Goal: Transaction & Acquisition: Book appointment/travel/reservation

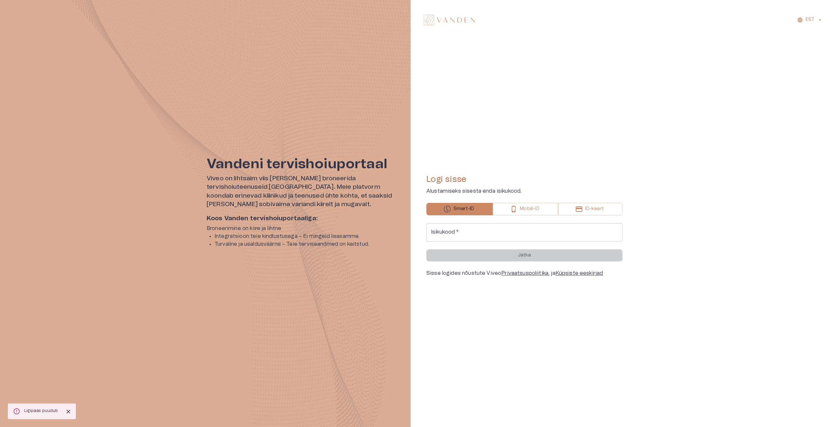
click at [492, 230] on input "Isikukood   *" at bounding box center [524, 232] width 196 height 18
type input "**********"
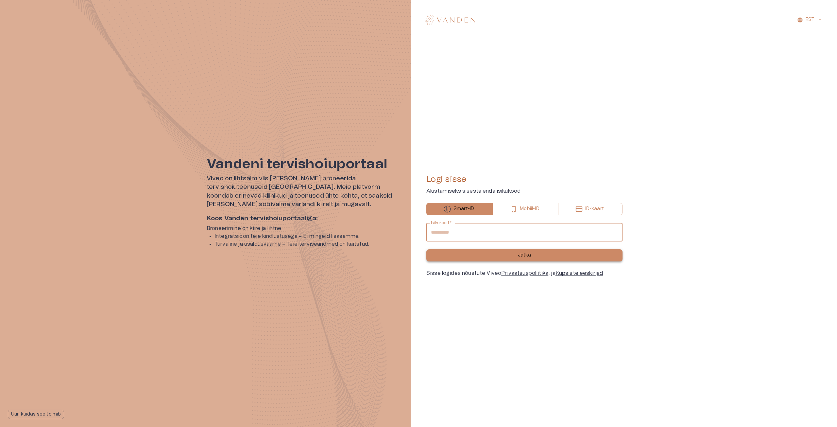
click at [524, 255] on p "Jätka" at bounding box center [524, 255] width 13 height 7
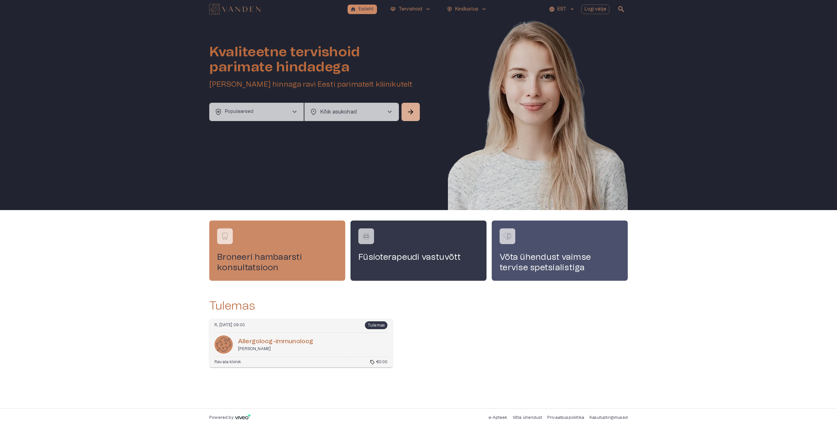
click at [361, 334] on div "R, [DATE] 09:00 Tulemas Al­ler­goloog-im­munoloog [PERSON_NAME] Rävala kliinik …" at bounding box center [300, 342] width 183 height 49
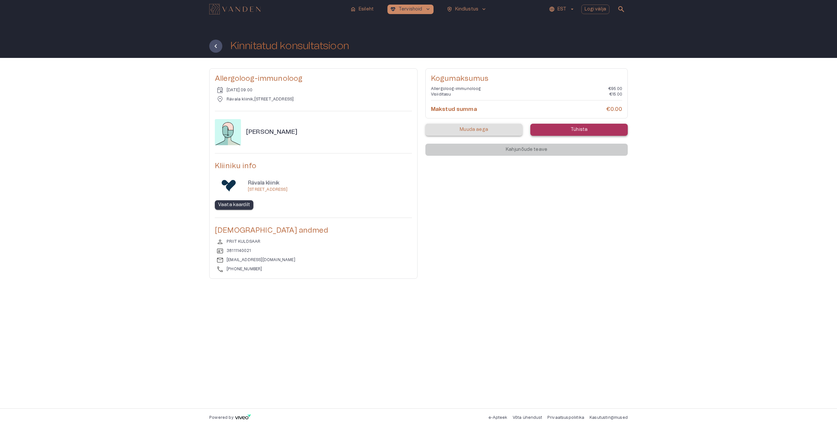
click at [576, 127] on p "Tühista" at bounding box center [579, 129] width 17 height 7
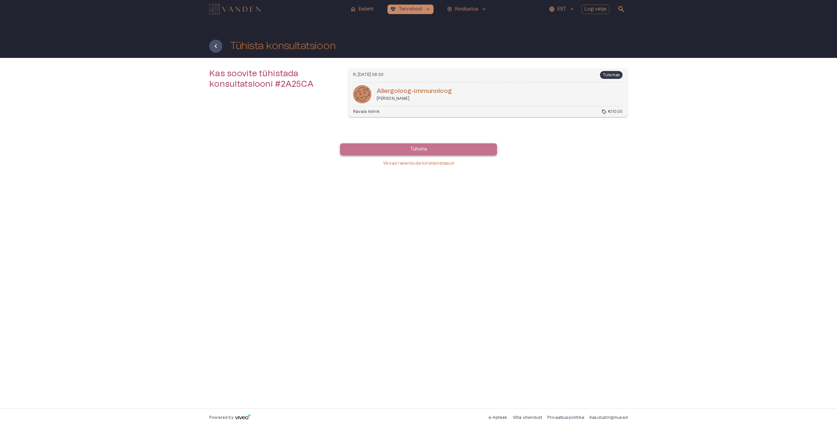
click at [438, 146] on button "Tühista" at bounding box center [418, 149] width 157 height 12
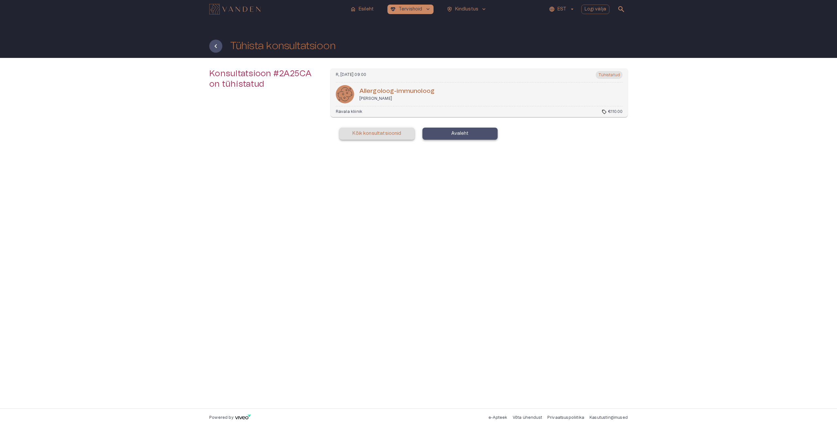
click at [447, 135] on button "Avaleht" at bounding box center [459, 134] width 75 height 12
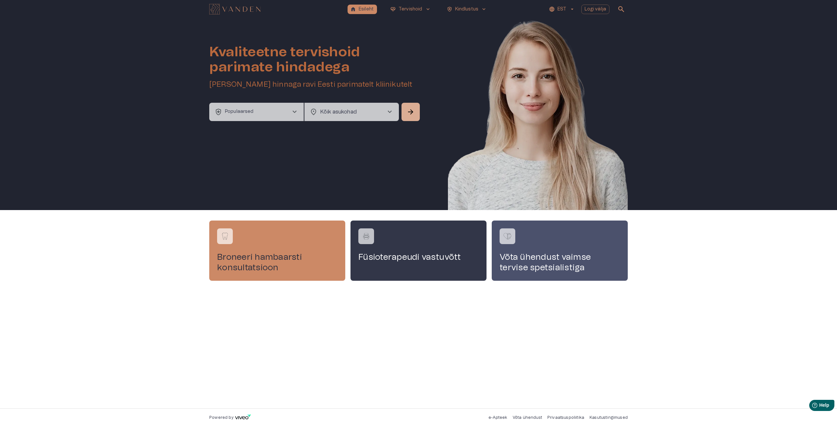
click at [276, 112] on button "health_and_safety Populaarsed chevron_right" at bounding box center [256, 112] width 94 height 18
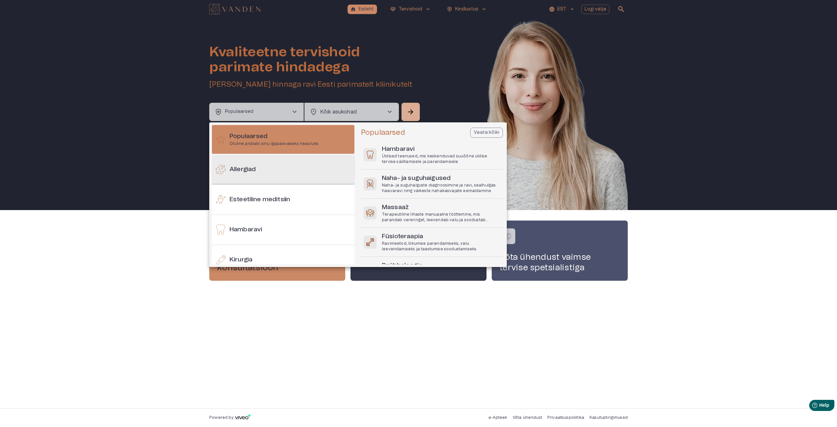
click at [262, 171] on div "Allergiad" at bounding box center [283, 169] width 143 height 29
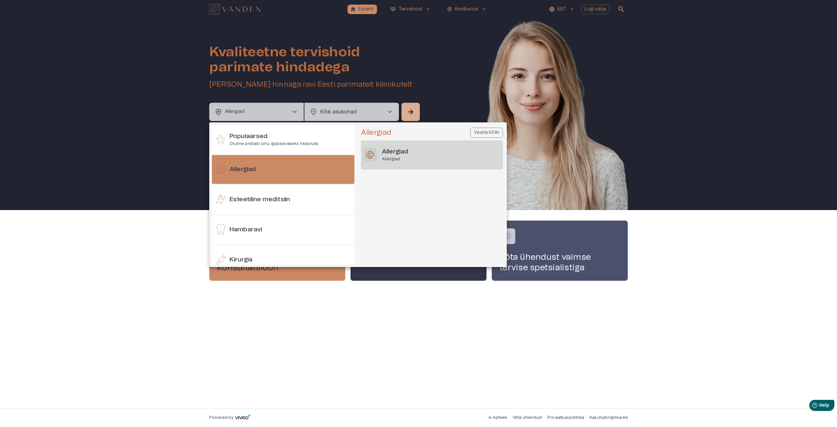
click at [412, 156] on div "Allergiad Allergiad" at bounding box center [432, 154] width 142 height 29
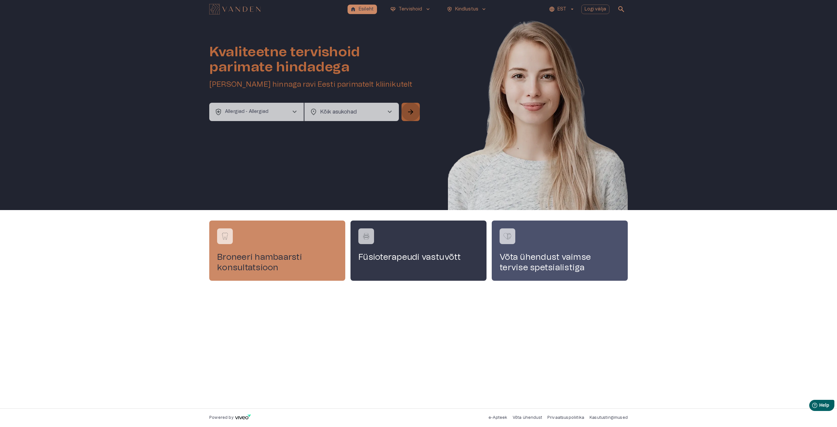
click at [415, 111] on button "arrow_forward" at bounding box center [410, 112] width 18 height 18
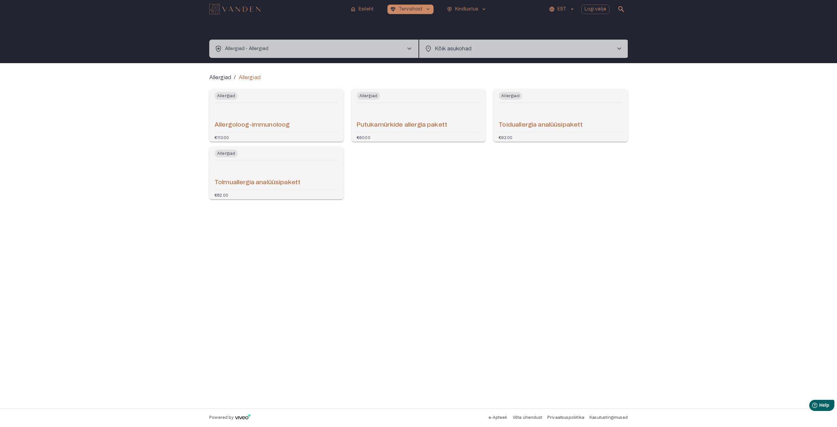
click at [531, 125] on h6 "Toiduallergia analüüsipakett" at bounding box center [541, 125] width 84 height 9
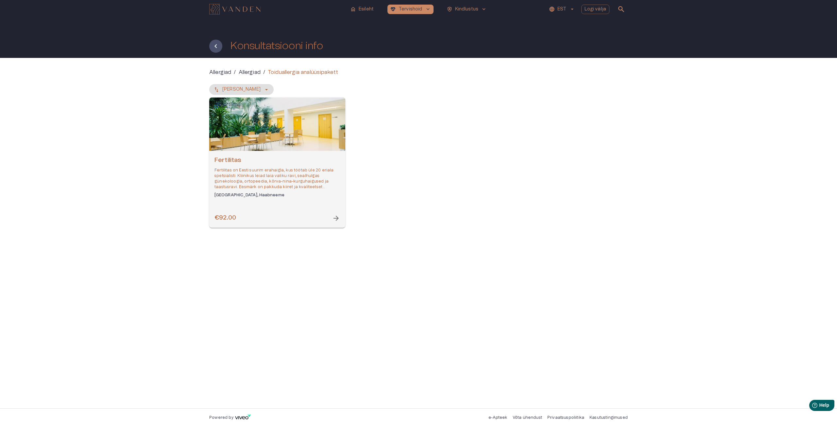
click at [292, 217] on div "€92.00 arrow_forward" at bounding box center [277, 217] width 126 height 9
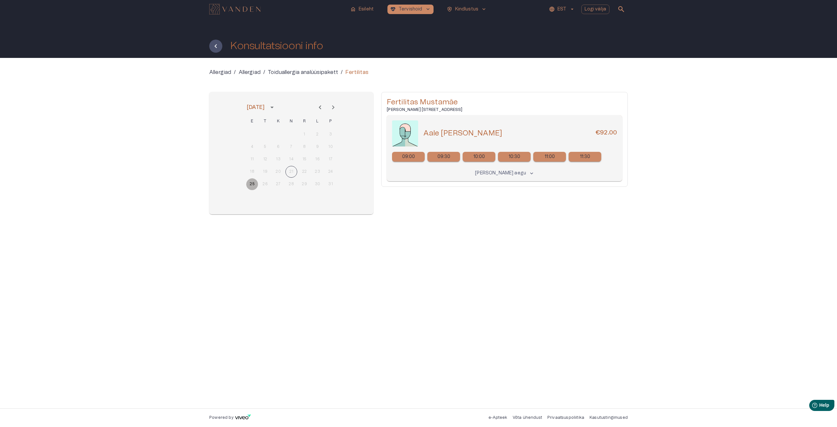
click at [249, 184] on button "25" at bounding box center [252, 184] width 12 height 12
click at [487, 158] on div "10:00" at bounding box center [479, 157] width 33 height 10
click at [476, 156] on p "10:00" at bounding box center [479, 156] width 12 height 7
click at [254, 183] on button "25" at bounding box center [252, 184] width 12 height 12
click at [483, 157] on p "10:00" at bounding box center [479, 156] width 12 height 7
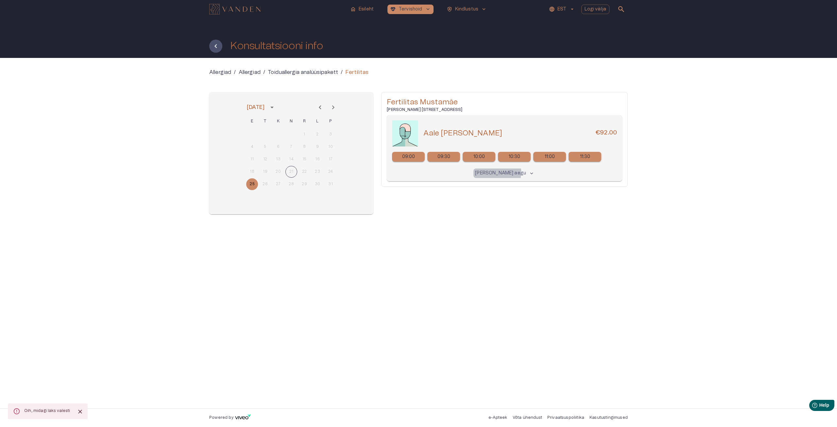
click at [485, 171] on p "[PERSON_NAME] aegu" at bounding box center [500, 173] width 51 height 7
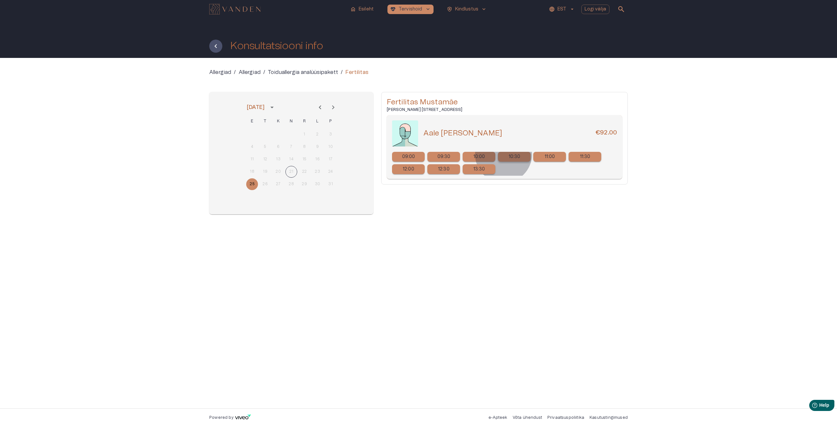
click at [503, 154] on div "10:30" at bounding box center [514, 157] width 33 height 10
click at [476, 158] on p "10:00" at bounding box center [479, 156] width 12 height 7
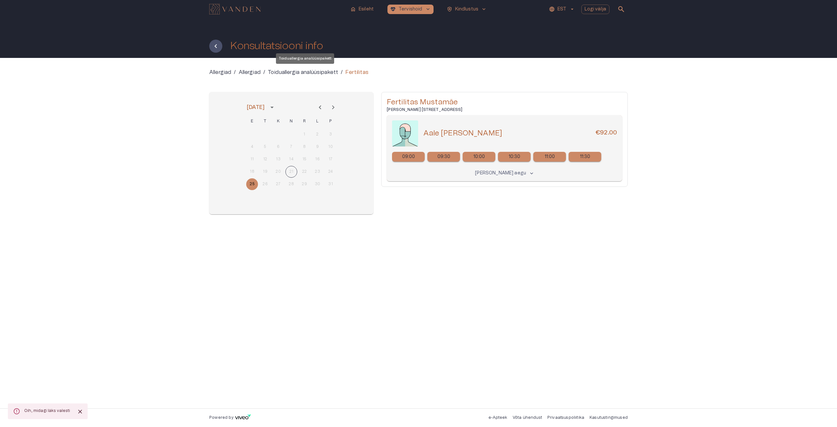
click at [315, 71] on p "Toiduallergia analüüsipakett" at bounding box center [303, 72] width 70 height 8
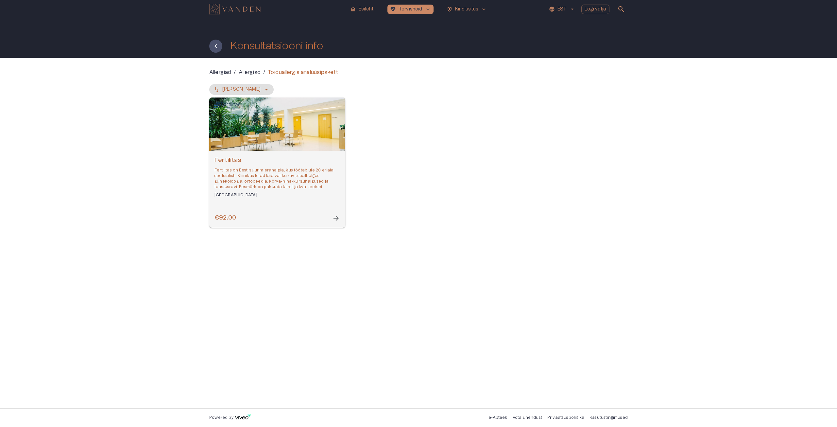
click at [292, 218] on div "€92.00 arrow_forward" at bounding box center [277, 217] width 126 height 9
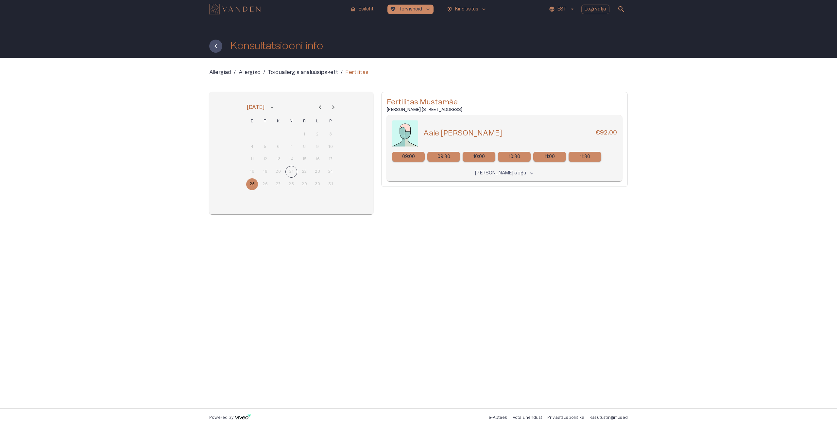
click at [472, 155] on div "10:00" at bounding box center [479, 157] width 33 height 10
click at [491, 174] on p "[PERSON_NAME] aegu" at bounding box center [500, 173] width 51 height 7
click at [473, 170] on div "13:30" at bounding box center [479, 169] width 33 height 10
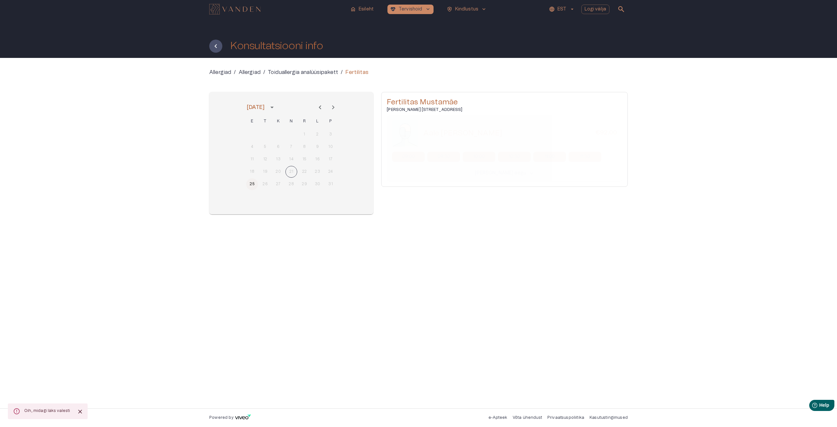
click at [248, 185] on button "25" at bounding box center [252, 184] width 12 height 12
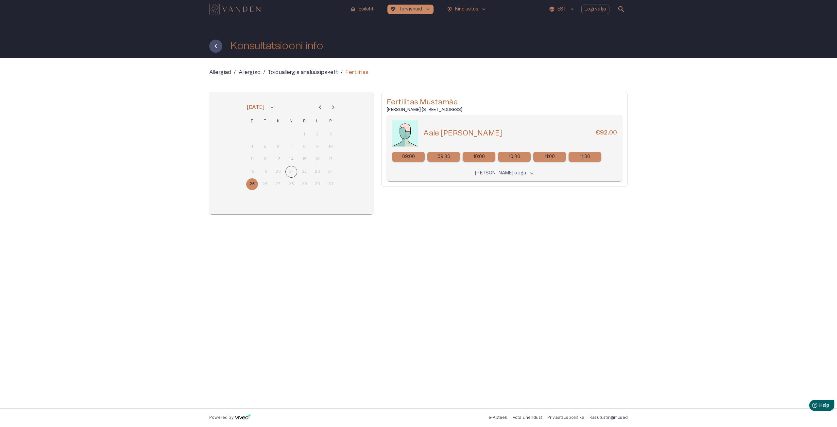
click at [336, 109] on icon "Next month" at bounding box center [333, 107] width 8 height 8
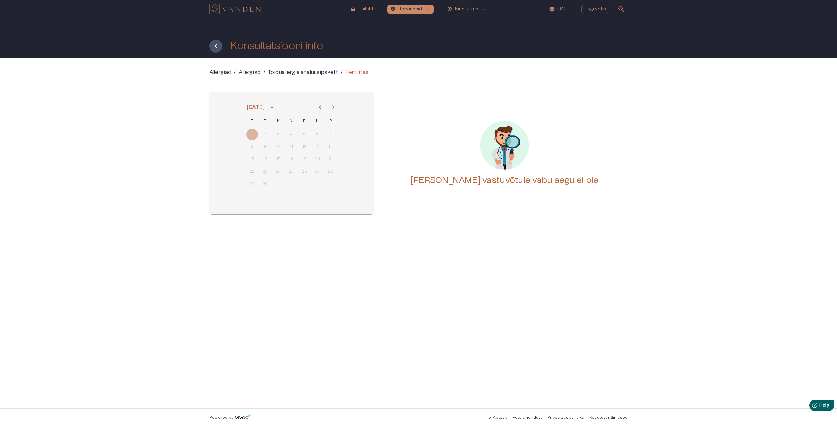
click at [332, 107] on icon "Next month" at bounding box center [333, 107] width 8 height 8
click at [322, 108] on icon "Previous month" at bounding box center [320, 107] width 8 height 8
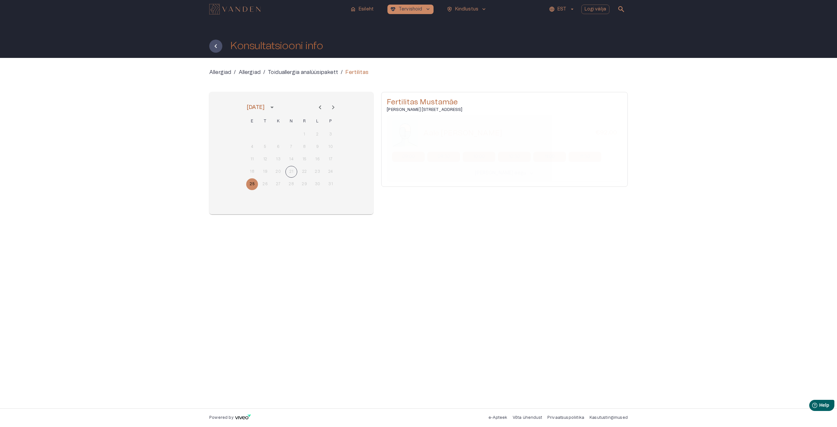
click at [510, 171] on div "Aale Kallus €92.00 09:00 09:30 10:00 10:30 11:00 11:30 Näita kõiki aegu keyboar…" at bounding box center [504, 148] width 235 height 66
click at [511, 171] on p "[PERSON_NAME] aegu" at bounding box center [500, 173] width 51 height 7
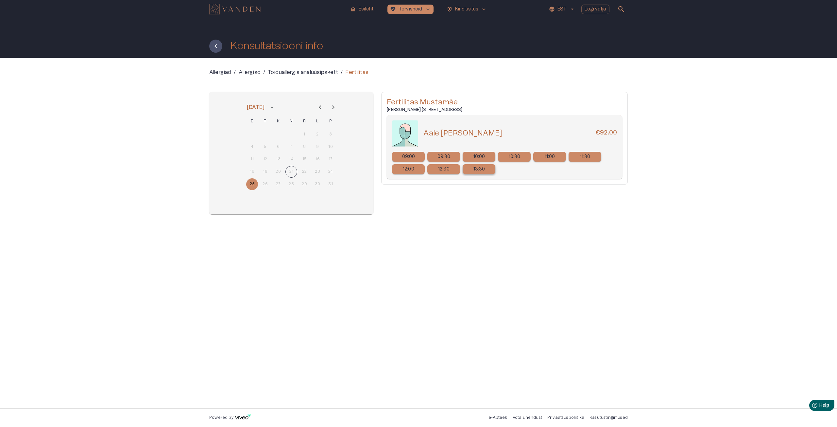
click at [474, 166] on p "13:30" at bounding box center [479, 169] width 12 height 7
click at [504, 157] on div "10:30" at bounding box center [514, 157] width 33 height 10
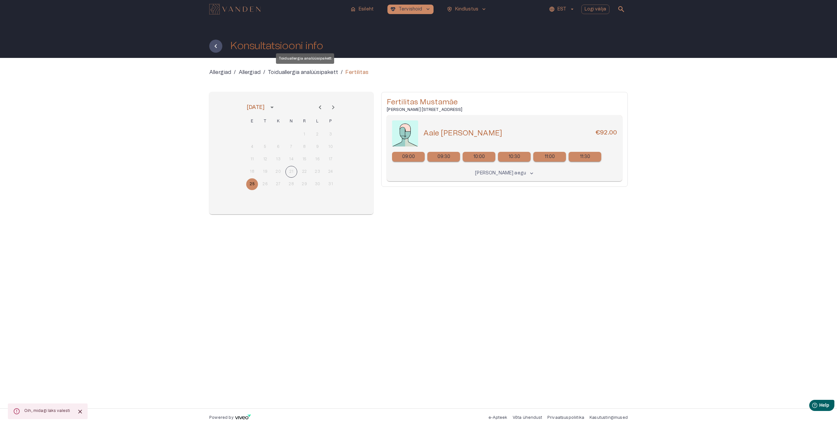
click at [318, 75] on p "Toiduallergia analüüsipakett" at bounding box center [303, 72] width 70 height 8
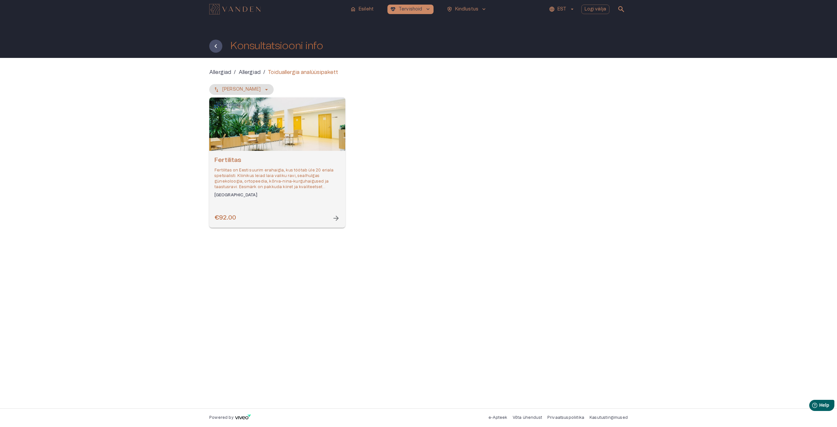
click at [256, 71] on p "Allergiad" at bounding box center [250, 72] width 22 height 8
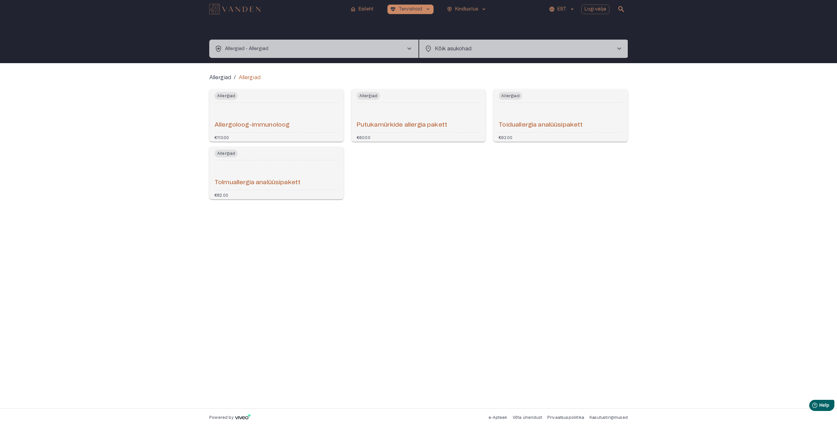
click at [576, 128] on h6 "Toiduallergia analüüsipakett" at bounding box center [541, 125] width 84 height 9
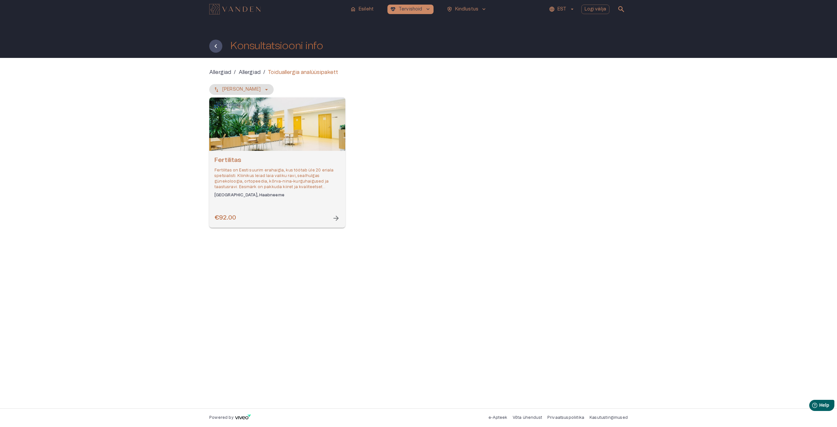
click at [335, 216] on span "arrow_forward" at bounding box center [336, 218] width 8 height 8
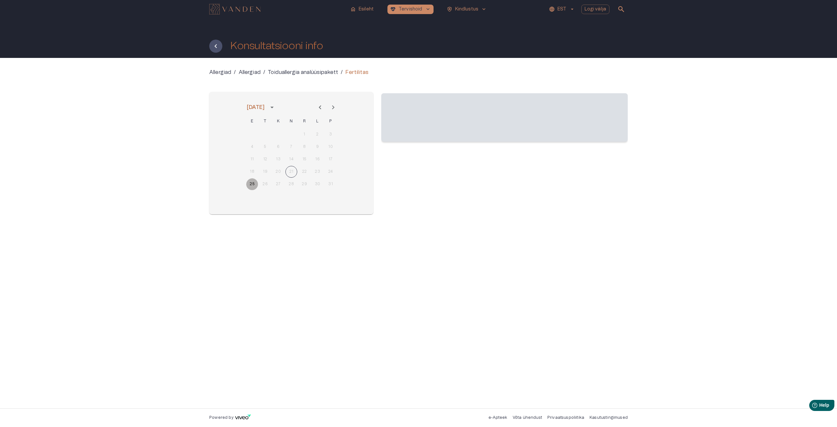
click at [251, 183] on button "25" at bounding box center [252, 184] width 12 height 12
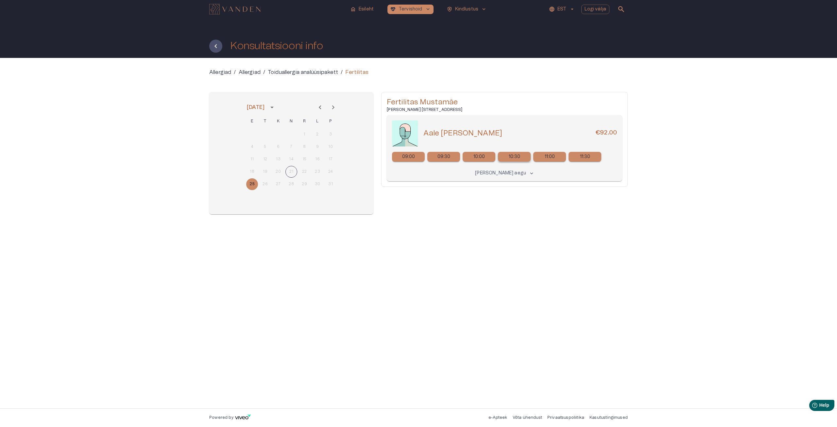
click at [511, 155] on p "10:30" at bounding box center [515, 156] width 12 height 7
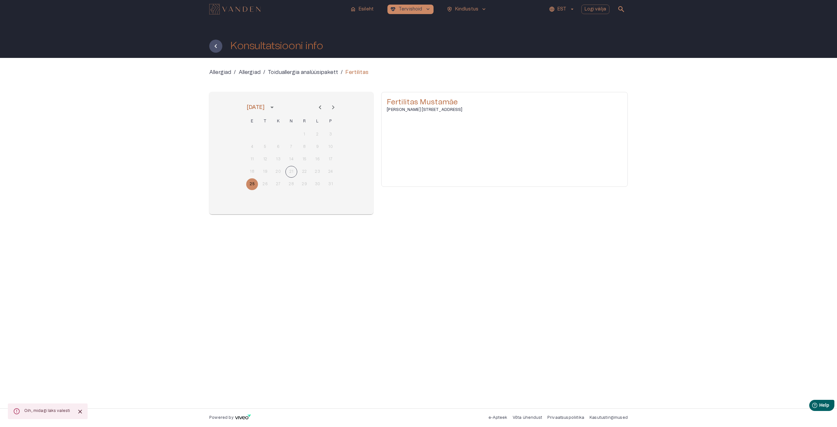
click at [742, 143] on div "Allergiad / Allergiad / Toiduallergia analüüsipakett / Fertilitas august 2025 E…" at bounding box center [418, 233] width 837 height 350
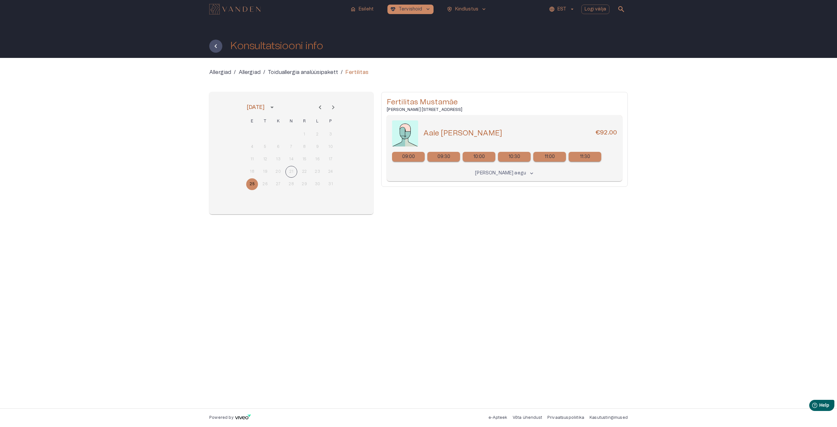
click at [257, 75] on p "Allergiad" at bounding box center [250, 72] width 22 height 8
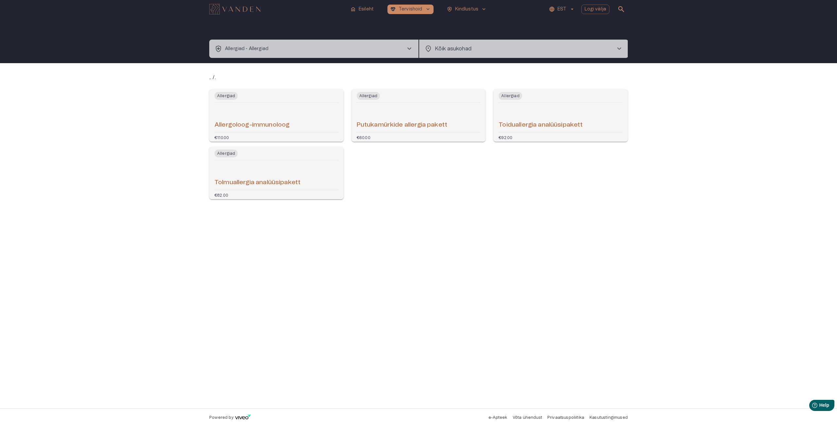
click at [252, 124] on h6 "Allergoloog-immunoloog" at bounding box center [251, 125] width 75 height 9
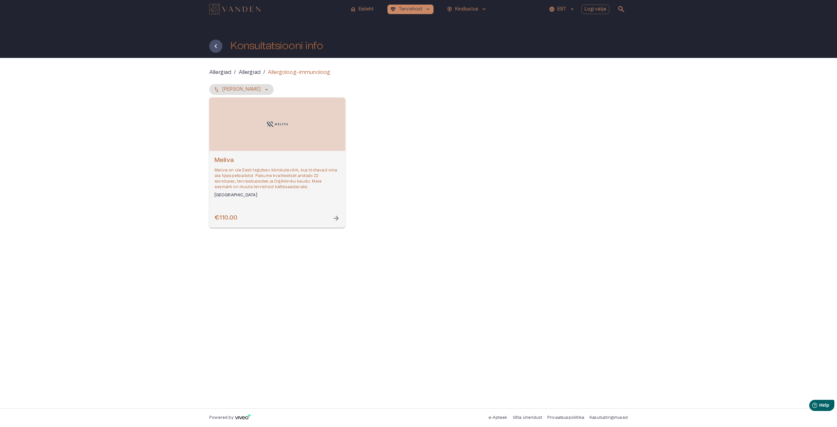
click at [334, 219] on span "arrow_forward" at bounding box center [336, 218] width 8 height 8
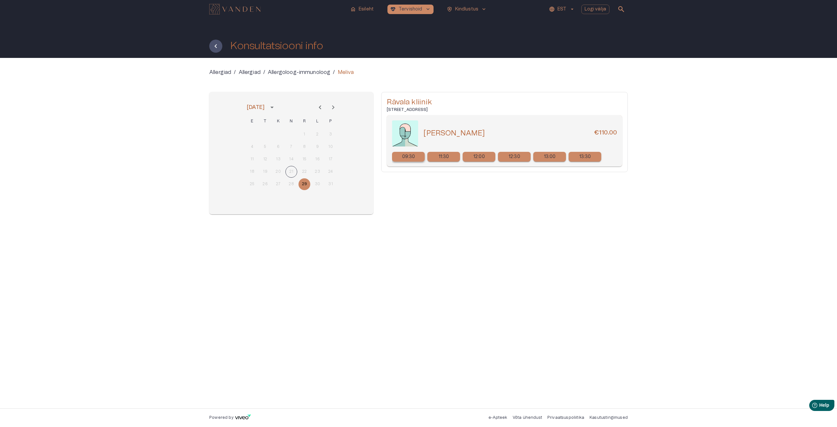
click at [419, 158] on div "09:30" at bounding box center [408, 157] width 33 height 10
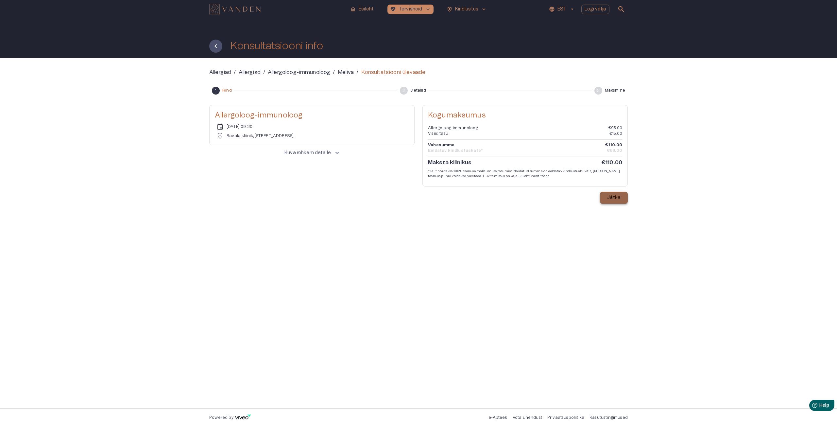
click at [612, 200] on p "Jätka" at bounding box center [613, 197] width 13 height 7
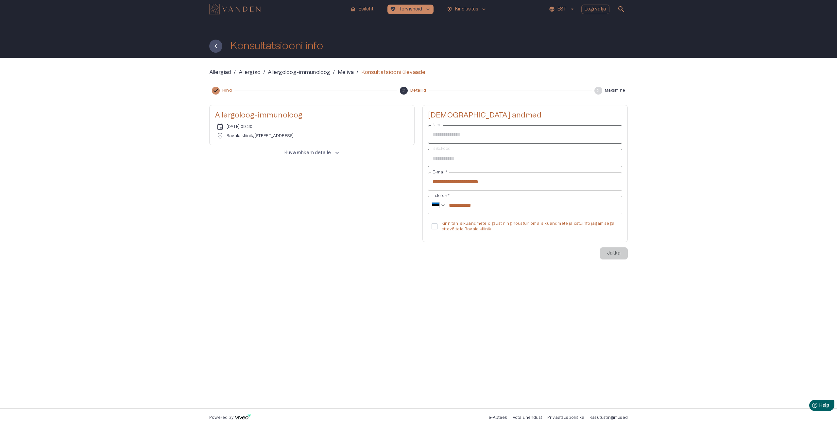
click at [469, 223] on p "Kinnitan isikuandmete õigsust ning nõustun oma isikuandmete ja ostuinfo jagamis…" at bounding box center [529, 226] width 176 height 11
click at [615, 253] on p "Jätka" at bounding box center [613, 253] width 13 height 7
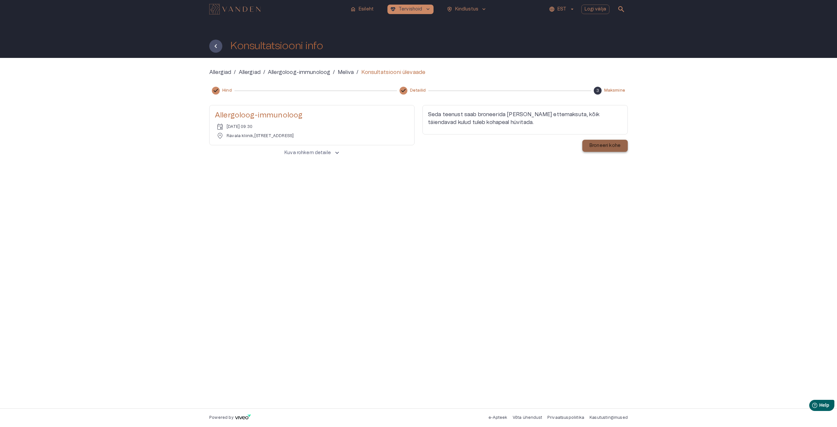
click at [605, 149] on button "Broneeri kohe" at bounding box center [604, 146] width 45 height 12
